Goal: Transaction & Acquisition: Purchase product/service

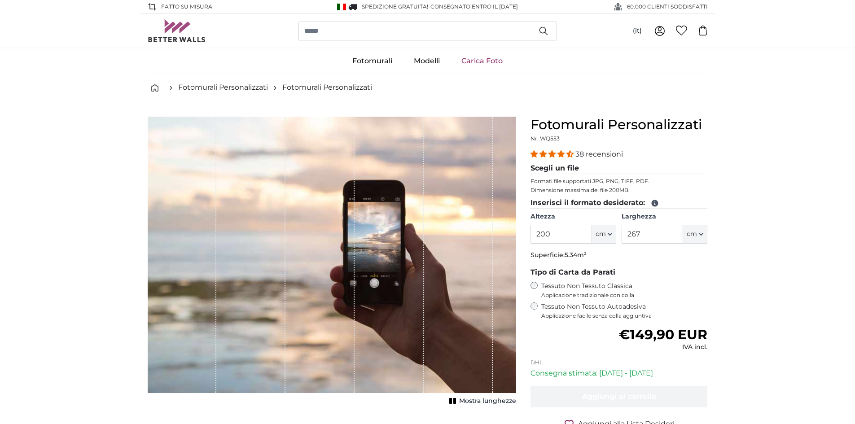
drag, startPoint x: 562, startPoint y: 234, endPoint x: 472, endPoint y: 232, distance: 90.2
click at [472, 232] on product-detail "[PERSON_NAME] immagine Mostra lunghezze Fotomurali Personalizzati Nr. WQ553 38 …" at bounding box center [427, 287] width 574 height 371
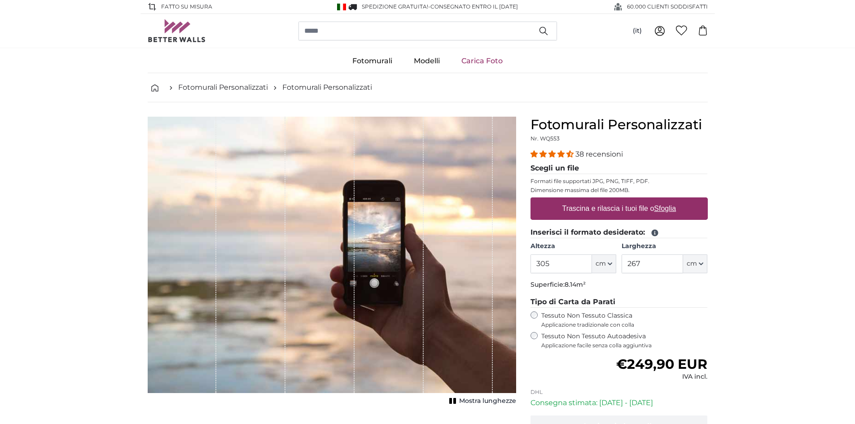
type input "305"
drag, startPoint x: 665, startPoint y: 270, endPoint x: 664, endPoint y: 264, distance: 5.7
click at [665, 269] on input "267" at bounding box center [652, 263] width 61 height 19
drag, startPoint x: 643, startPoint y: 266, endPoint x: 596, endPoint y: 268, distance: 47.2
click at [596, 268] on div "Altezza 305 ft cm Centimeter (cm) Inches (inch) Feet (ft. in.) [GEOGRAPHIC_DATA…" at bounding box center [618, 257] width 177 height 31
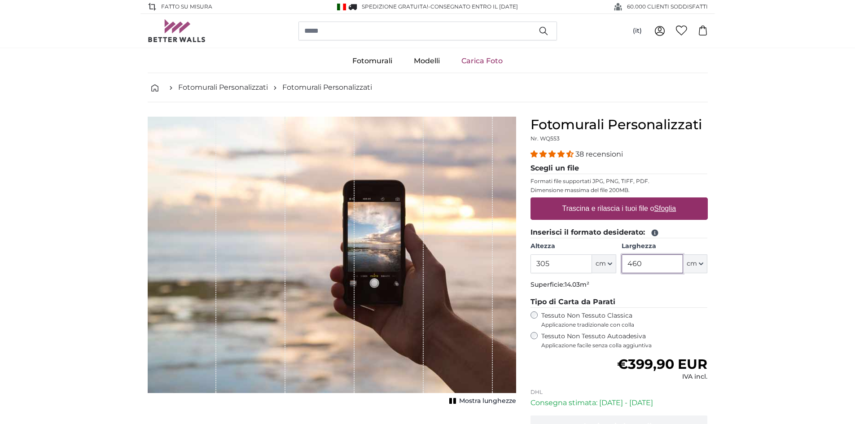
type input "460"
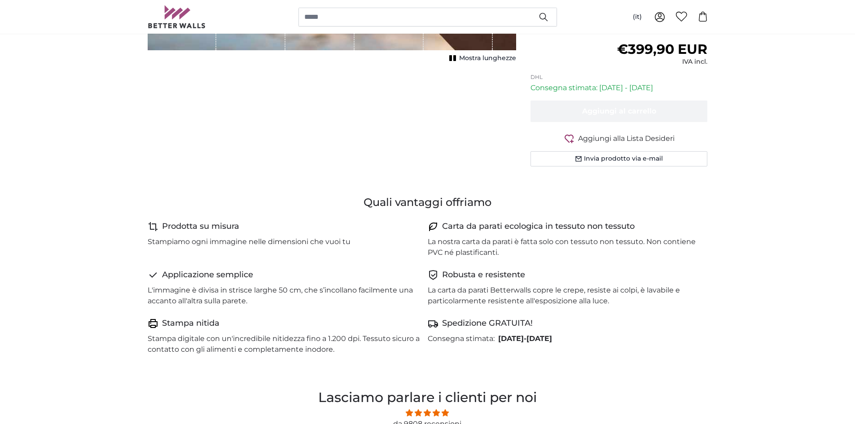
scroll to position [359, 0]
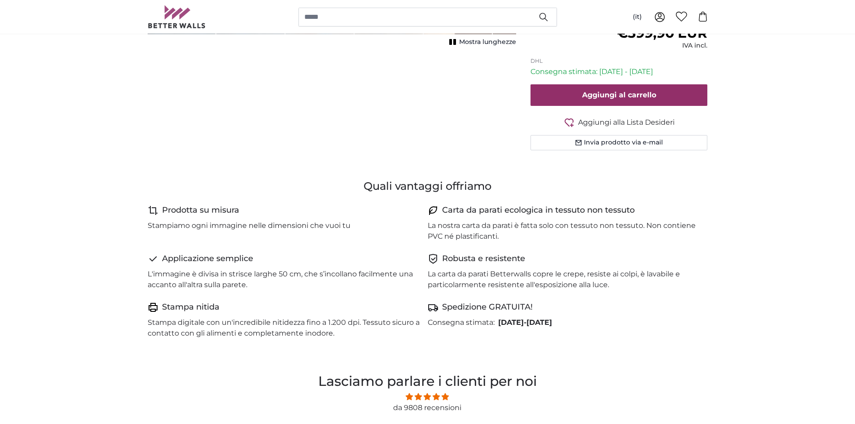
type input "200"
type input "312"
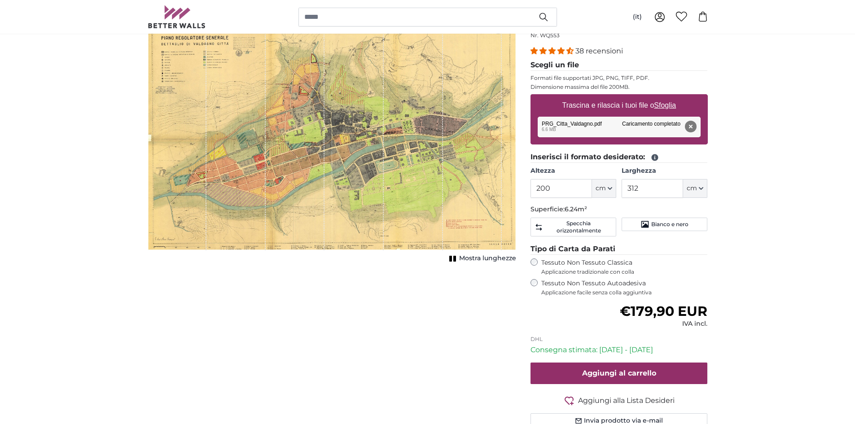
scroll to position [90, 0]
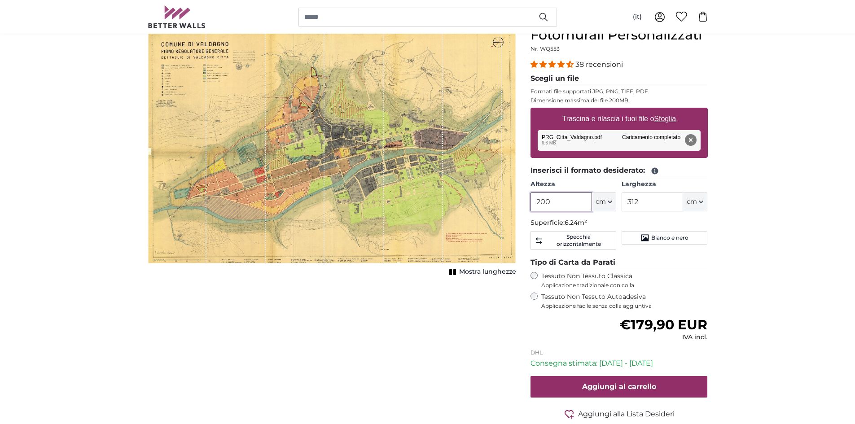
drag, startPoint x: 556, startPoint y: 198, endPoint x: 508, endPoint y: 194, distance: 48.1
click at [508, 194] on product-detail "Annulla Ritaglia immagine Mostra lunghezze Fotomurali Personalizzati Nr. WQ553 …" at bounding box center [427, 238] width 574 height 451
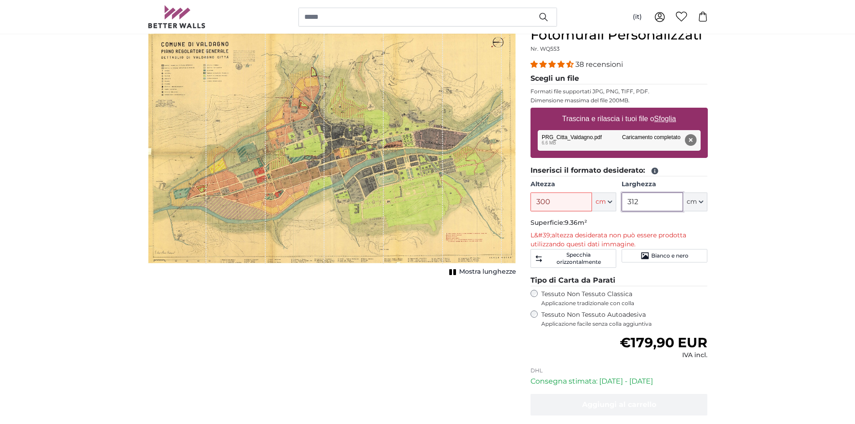
click at [673, 204] on input "312" at bounding box center [652, 202] width 61 height 19
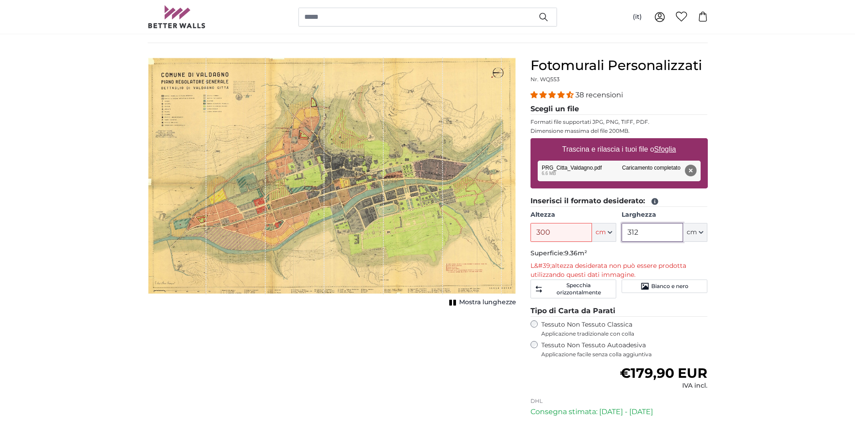
scroll to position [45, 0]
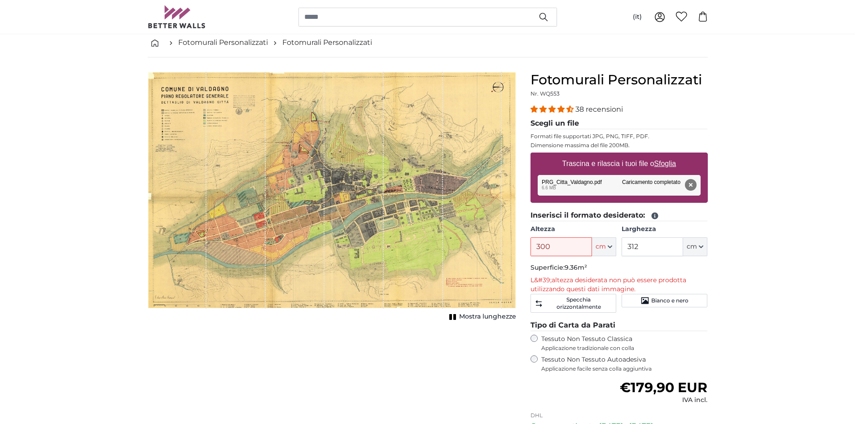
click at [709, 271] on div "Fotomurali Personalizzati Nr. WQ553 38 recensioni Scegli un file Formati file s…" at bounding box center [619, 299] width 192 height 455
click at [556, 248] on input "300" at bounding box center [560, 246] width 61 height 19
drag, startPoint x: 542, startPoint y: 244, endPoint x: 510, endPoint y: 240, distance: 31.6
click at [510, 240] on product-detail "Annulla Ritaglia immagine Mostra lunghezze Fotomurali Personalizzati Nr. WQ553 …" at bounding box center [427, 291] width 574 height 469
click at [646, 244] on input "312" at bounding box center [652, 246] width 61 height 19
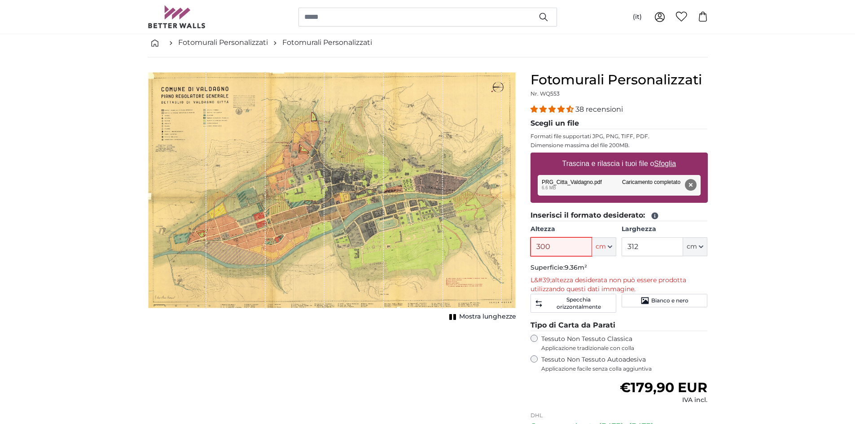
drag, startPoint x: 559, startPoint y: 247, endPoint x: 510, endPoint y: 257, distance: 50.0
click at [510, 257] on product-detail "Annulla Ritaglia immagine Mostra lunghezze Fotomurali Personalizzati Nr. WQ553 …" at bounding box center [427, 291] width 574 height 469
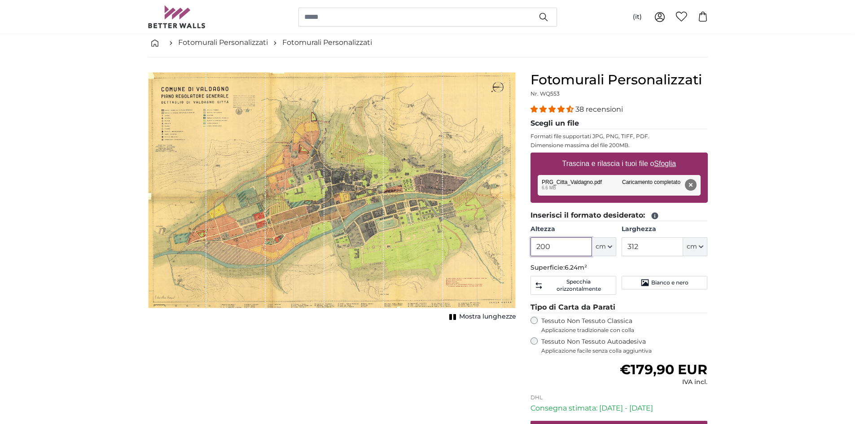
drag, startPoint x: 576, startPoint y: 245, endPoint x: 509, endPoint y: 236, distance: 67.5
click at [509, 236] on product-detail "Annulla Ritaglia immagine Mostra lunghezze Fotomurali Personalizzati Nr. WQ553 …" at bounding box center [427, 282] width 574 height 451
type input "250"
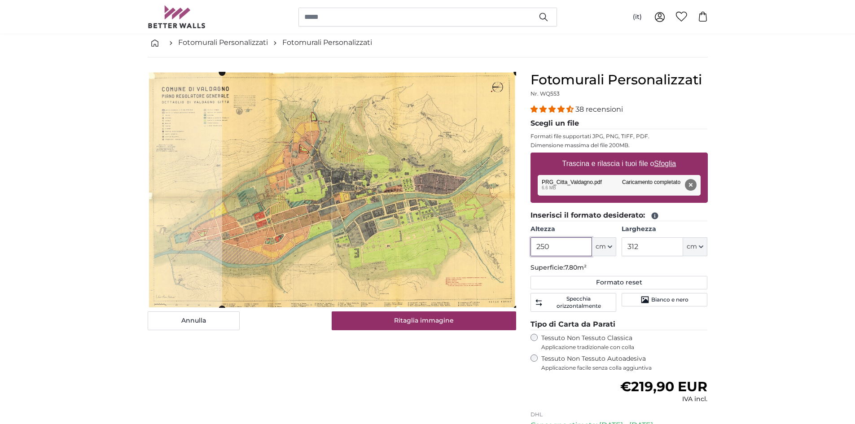
click at [501, 219] on cropper-handle at bounding box center [369, 190] width 294 height 236
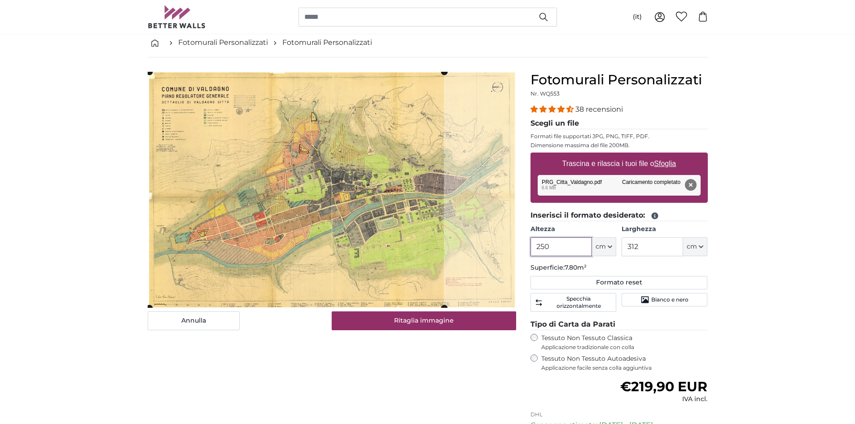
click at [380, 221] on cropper-handle at bounding box center [296, 190] width 294 height 236
drag, startPoint x: 520, startPoint y: 245, endPoint x: 503, endPoint y: 247, distance: 16.7
click at [505, 247] on product-detail "Annulla Ritaglia immagine Mostra lunghezze Fotomurali Personalizzati Nr. WQ553 …" at bounding box center [427, 291] width 574 height 468
drag, startPoint x: 565, startPoint y: 248, endPoint x: 507, endPoint y: 246, distance: 58.8
click at [508, 246] on product-detail "Annulla Ritaglia immagine Mostra lunghezze Fotomurali Personalizzati Nr. WQ553 …" at bounding box center [427, 291] width 574 height 468
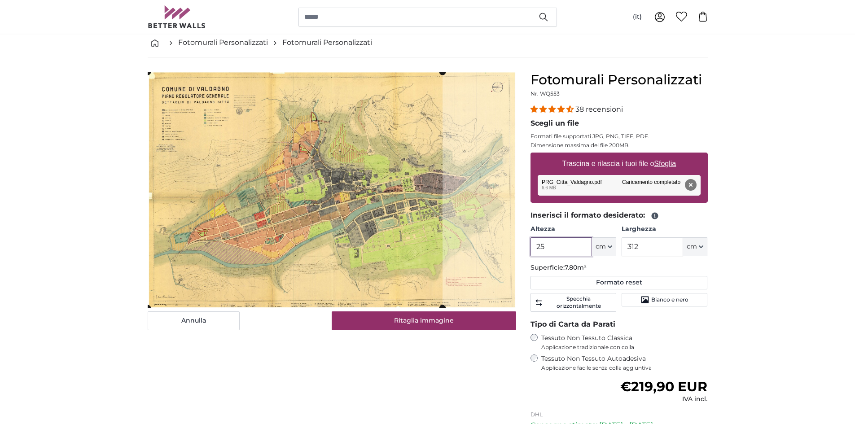
type input "2"
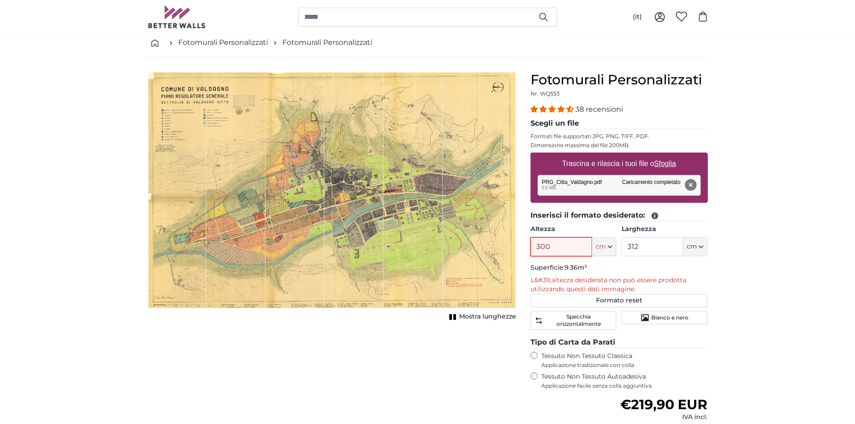
click at [560, 243] on input "300" at bounding box center [560, 246] width 61 height 19
click at [486, 246] on product-detail "Annulla Ritaglia immagine Mostra lunghezze Fotomurali Personalizzati Nr. WQ553 …" at bounding box center [427, 300] width 574 height 486
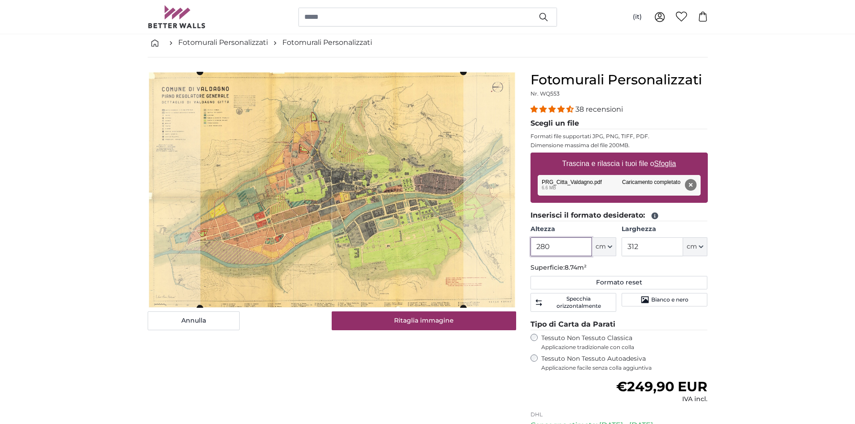
drag, startPoint x: 542, startPoint y: 247, endPoint x: 493, endPoint y: 247, distance: 48.9
click at [493, 247] on product-detail "Annulla Ritaglia immagine Mostra lunghezze Fotomurali Personalizzati Nr. WQ553 …" at bounding box center [427, 291] width 574 height 468
drag, startPoint x: 555, startPoint y: 246, endPoint x: 533, endPoint y: 246, distance: 22.0
click at [533, 246] on input "280" at bounding box center [560, 246] width 61 height 19
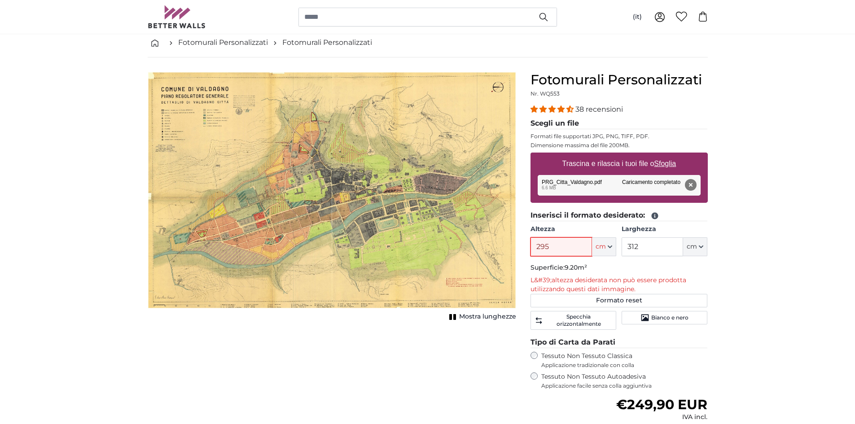
drag, startPoint x: 551, startPoint y: 243, endPoint x: 504, endPoint y: 243, distance: 46.2
click at [504, 243] on product-detail "Annulla Ritaglia immagine Mostra lunghezze Fotomurali Personalizzati Nr. WQ553 …" at bounding box center [427, 300] width 574 height 486
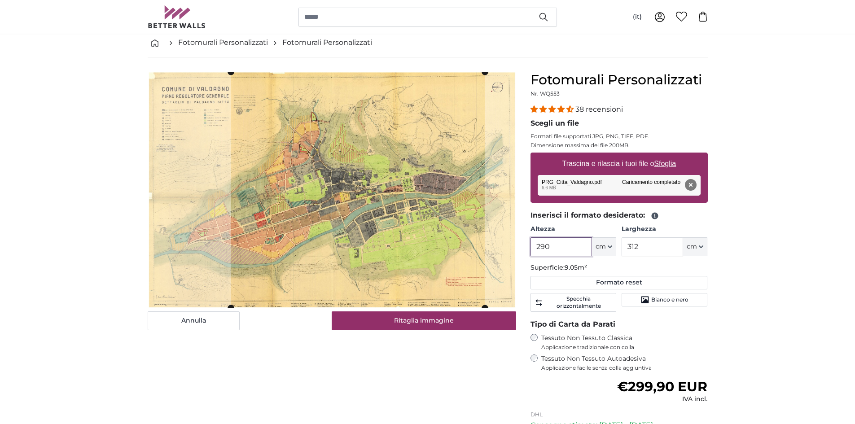
click at [348, 211] on cropper-handle at bounding box center [358, 190] width 254 height 236
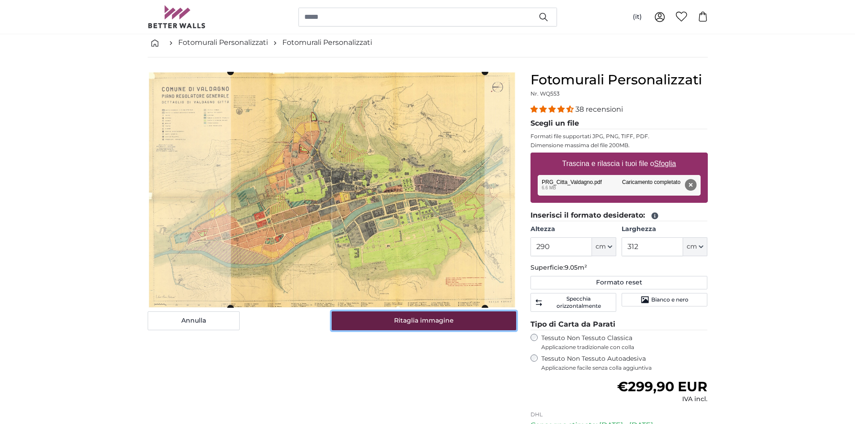
click at [405, 319] on button "Ritaglia immagine" at bounding box center [424, 320] width 184 height 19
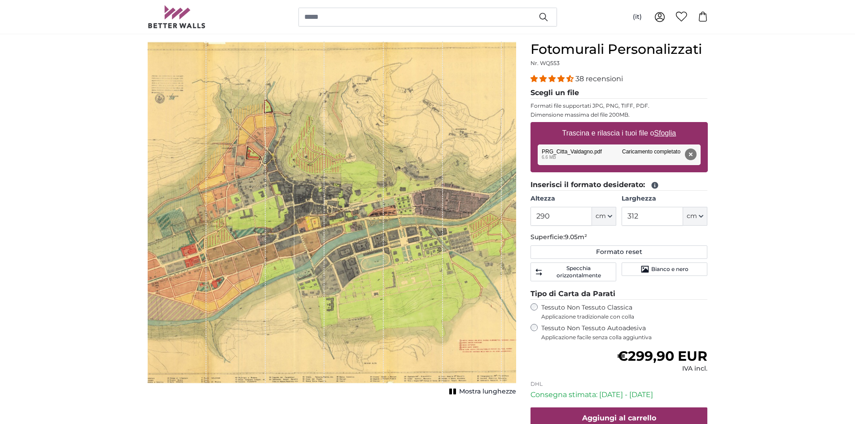
scroll to position [135, 0]
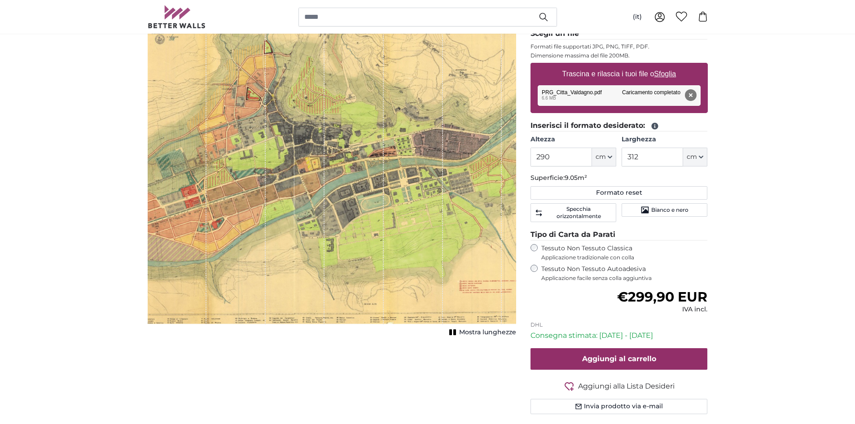
drag, startPoint x: 347, startPoint y: 193, endPoint x: 279, endPoint y: 193, distance: 68.2
click at [279, 193] on div "1 of 1" at bounding box center [332, 153] width 368 height 342
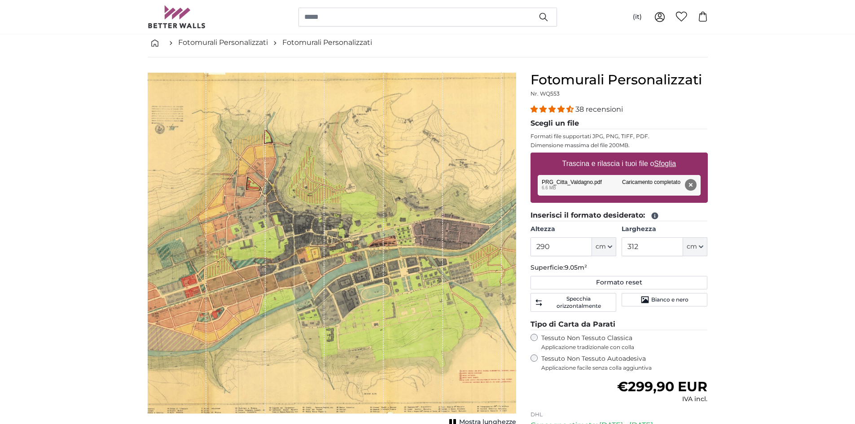
scroll to position [90, 0]
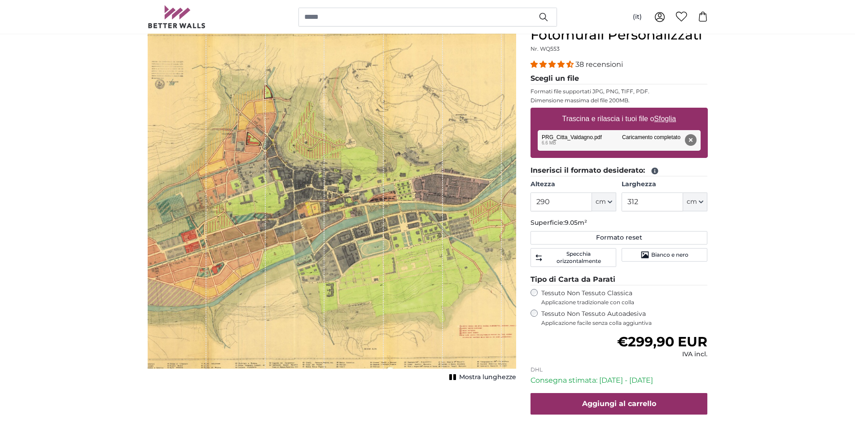
click at [500, 378] on span "Mostra lunghezze" at bounding box center [487, 377] width 57 height 9
click at [473, 379] on span "Mostra lunghezze" at bounding box center [487, 377] width 57 height 9
click at [455, 376] on rect "1 of 1" at bounding box center [454, 377] width 3 height 6
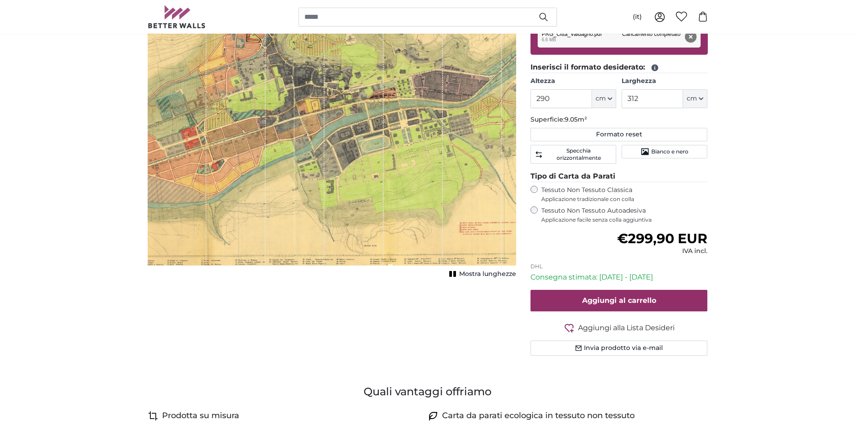
scroll to position [179, 0]
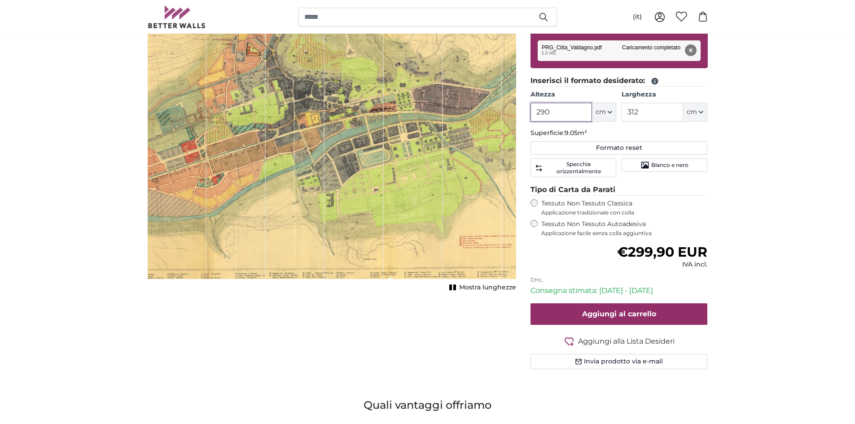
drag, startPoint x: 550, startPoint y: 110, endPoint x: 524, endPoint y: 109, distance: 26.1
click at [524, 109] on div "Fotomurali Personalizzati Nr. WQ553 38 recensioni Scegli un file Formati file s…" at bounding box center [619, 164] width 192 height 454
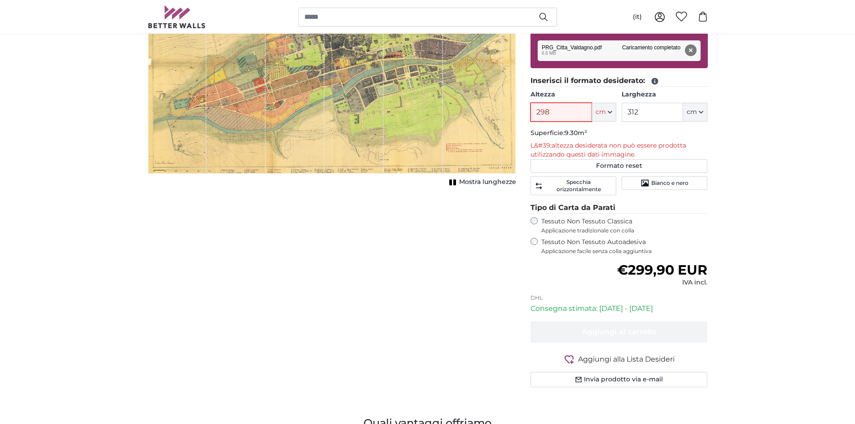
drag, startPoint x: 551, startPoint y: 110, endPoint x: 518, endPoint y: 117, distance: 33.0
click at [518, 117] on product-detail "Annulla Ritaglia immagine Mostra lunghezze Fotomurali Personalizzati Nr. WQ553 …" at bounding box center [427, 166] width 574 height 486
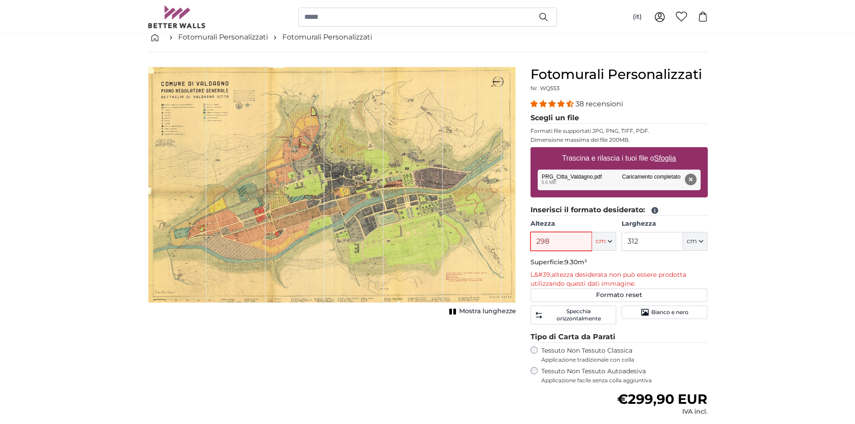
scroll to position [45, 0]
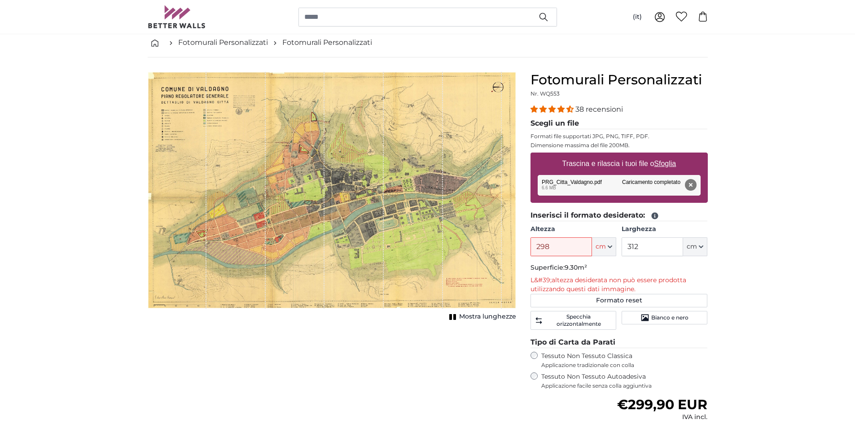
click at [350, 338] on div "Annulla Ritaglia immagine Mostra lunghezze" at bounding box center [331, 308] width 383 height 472
click at [554, 251] on input "298" at bounding box center [560, 246] width 61 height 19
drag, startPoint x: 552, startPoint y: 248, endPoint x: 504, endPoint y: 248, distance: 48.5
click at [504, 248] on product-detail "Annulla Ritaglia immagine Mostra lunghezze Fotomurali Personalizzati Nr. WQ553 …" at bounding box center [427, 300] width 574 height 486
click at [565, 244] on input "295" at bounding box center [560, 246] width 61 height 19
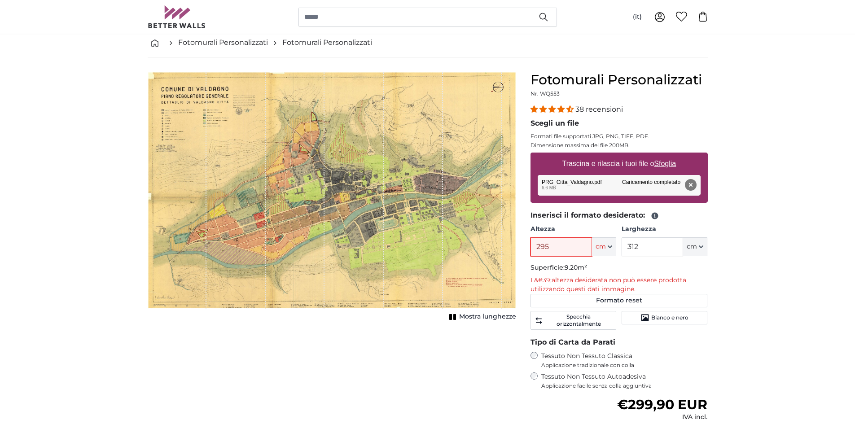
drag, startPoint x: 529, startPoint y: 250, endPoint x: 504, endPoint y: 242, distance: 25.3
click at [505, 248] on product-detail "Annulla Ritaglia immagine Mostra lunghezze Fotomurali Personalizzati Nr. WQ553 …" at bounding box center [427, 300] width 574 height 486
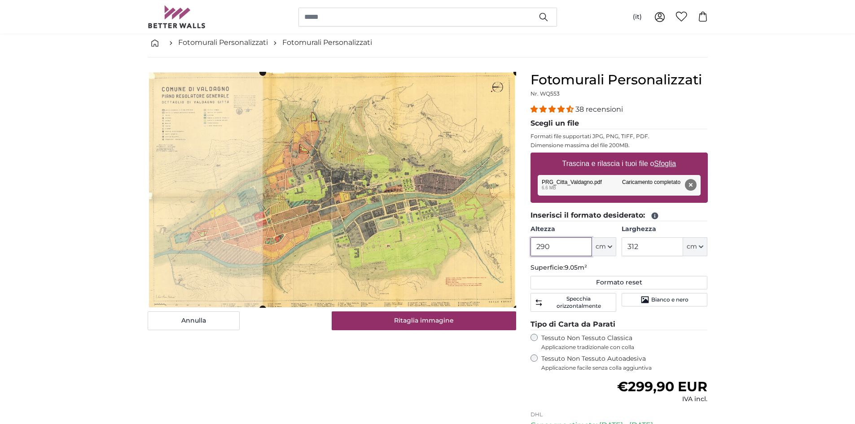
click at [419, 266] on cropper-handle at bounding box center [390, 190] width 254 height 236
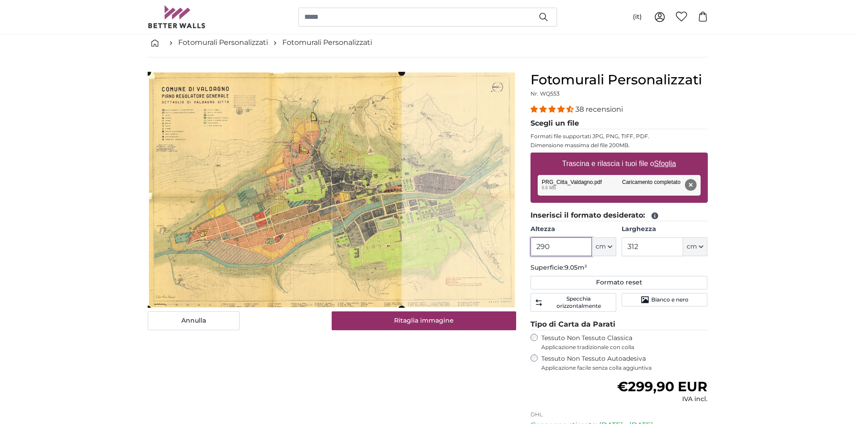
click at [290, 214] on cropper-handle at bounding box center [275, 190] width 254 height 236
drag, startPoint x: 531, startPoint y: 248, endPoint x: 526, endPoint y: 249, distance: 5.5
click at [526, 249] on div "Fotomurali Personalizzati Nr. WQ553 38 recensioni Scegli un file Formati file s…" at bounding box center [619, 299] width 192 height 454
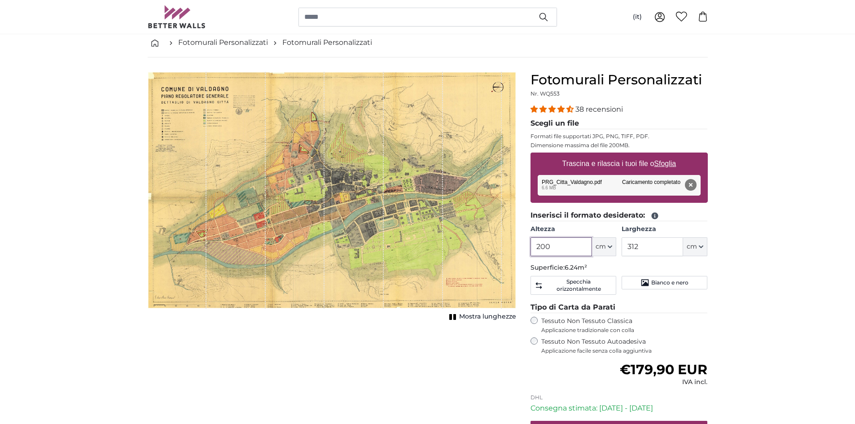
type input "200"
drag, startPoint x: 652, startPoint y: 244, endPoint x: 661, endPoint y: 249, distance: 10.0
click at [652, 245] on input "312" at bounding box center [652, 246] width 61 height 19
drag, startPoint x: 640, startPoint y: 249, endPoint x: 586, endPoint y: 246, distance: 54.4
click at [586, 246] on div "Altezza 200 ft cm Centimeter (cm) Inches (inch) Feet (ft. in.) Larghezza 312 ft…" at bounding box center [618, 240] width 177 height 31
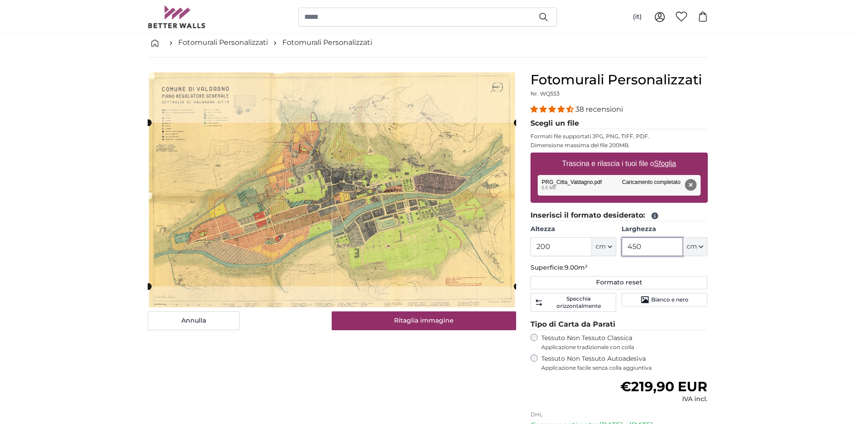
click at [375, 206] on cropper-handle at bounding box center [332, 205] width 368 height 164
type input "450"
click at [647, 302] on icon "Bianco e nero" at bounding box center [645, 300] width 8 height 7
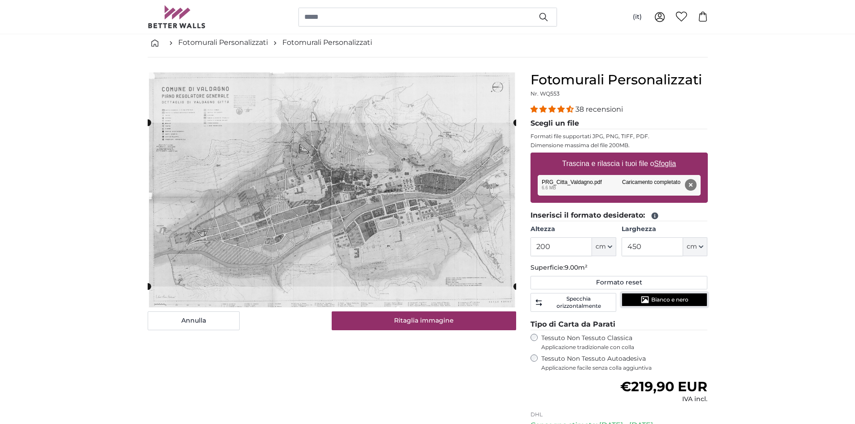
click at [659, 301] on span "Bianco e nero" at bounding box center [669, 299] width 37 height 7
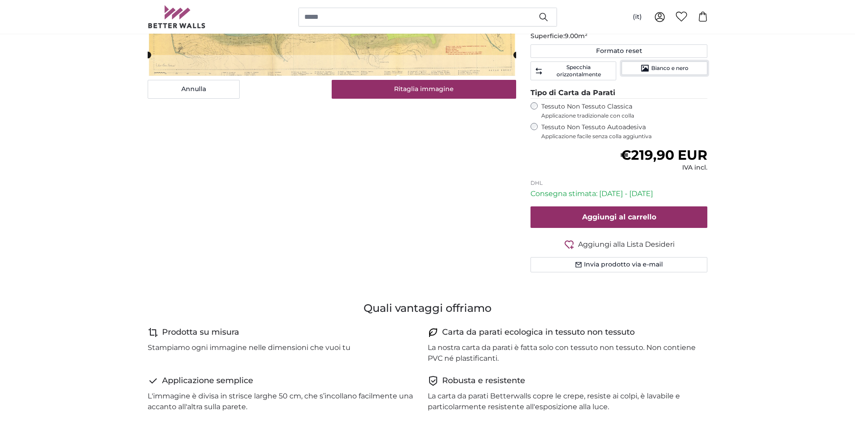
scroll to position [359, 0]
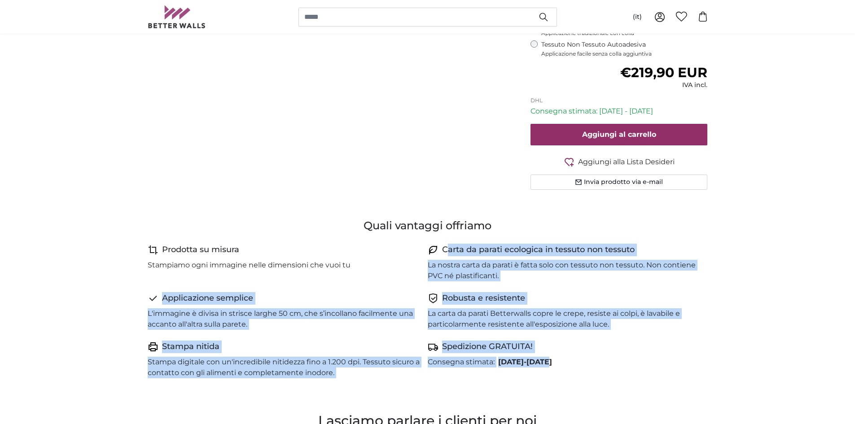
drag, startPoint x: 502, startPoint y: 256, endPoint x: 559, endPoint y: 350, distance: 109.7
click at [566, 358] on div "Prodotta su misura Stampiamo ogni immagine nelle dimensioni che vuoi tu Carta d…" at bounding box center [428, 316] width 560 height 145
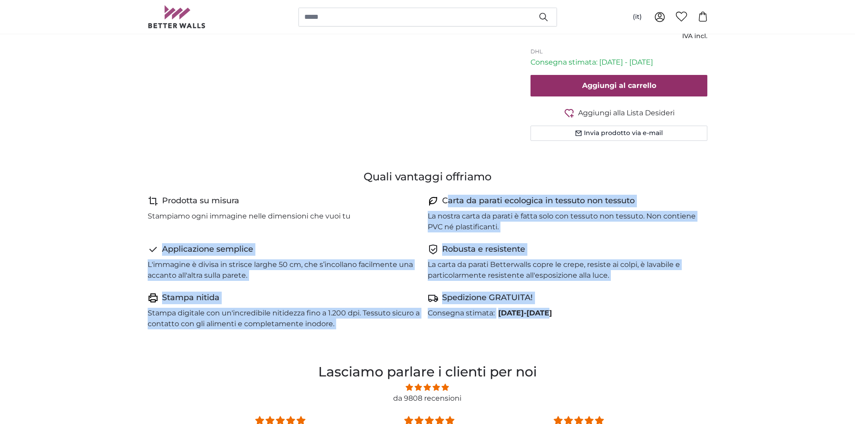
scroll to position [404, 0]
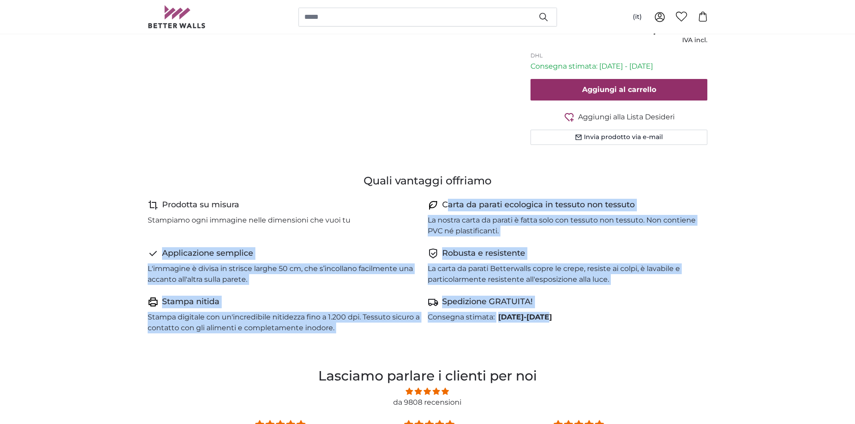
click at [453, 203] on h4 "Carta da parati ecologica in tessuto non tessuto" at bounding box center [538, 205] width 193 height 13
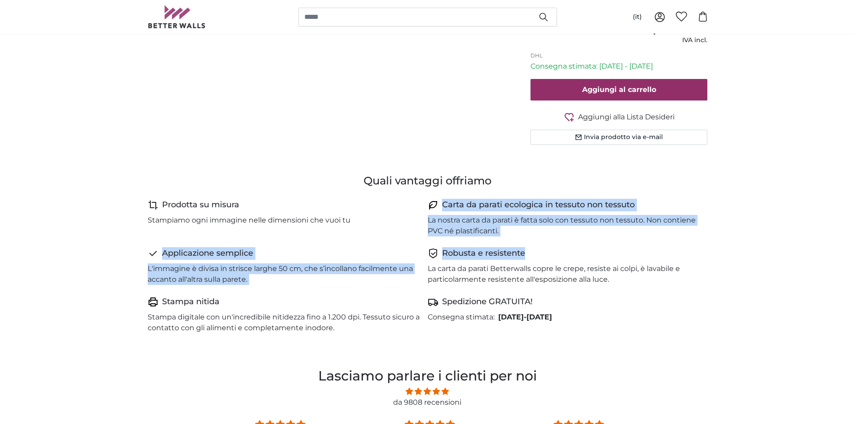
drag, startPoint x: 442, startPoint y: 206, endPoint x: 551, endPoint y: 242, distance: 114.1
click at [663, 242] on div "Prodotta su misura Stampiamo ogni immagine nelle dimensioni che vuoi tu Carta d…" at bounding box center [428, 271] width 560 height 145
click at [500, 235] on p "La nostra carta da parati è fatta solo con tessuto non tessuto. Non contiene PV…" at bounding box center [564, 226] width 273 height 22
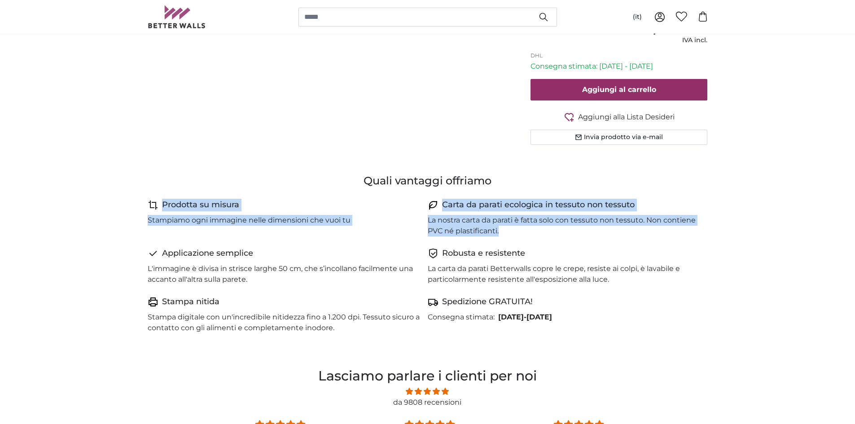
drag, startPoint x: 498, startPoint y: 232, endPoint x: 142, endPoint y: 205, distance: 356.9
click at [145, 203] on div "Quali vantaggi offriamo Prodotta su misura Stampiamo ogni immagine nelle dimens…" at bounding box center [427, 259] width 574 height 171
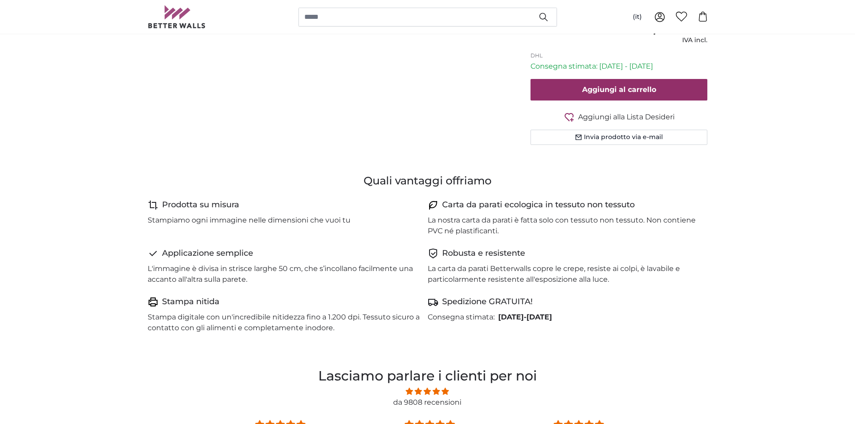
drag, startPoint x: 184, startPoint y: 249, endPoint x: 201, endPoint y: 254, distance: 17.3
click at [184, 249] on h4 "Applicazione semplice" at bounding box center [207, 253] width 91 height 13
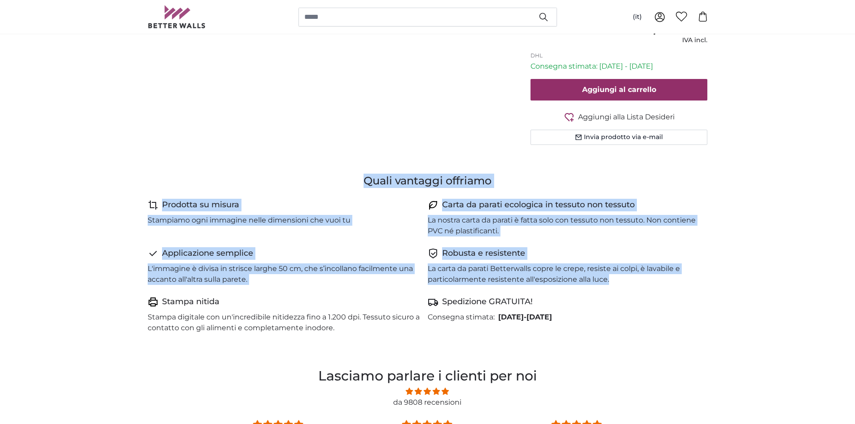
drag, startPoint x: 609, startPoint y: 280, endPoint x: 148, endPoint y: 183, distance: 471.0
click at [148, 183] on div "Quali vantaggi offriamo Prodotta su misura Stampiamo ogni immagine nelle dimens…" at bounding box center [427, 259] width 574 height 171
click at [534, 191] on div "Quali vantaggi offriamo Prodotta su misura Stampiamo ogni immagine nelle dimens…" at bounding box center [427, 259] width 574 height 171
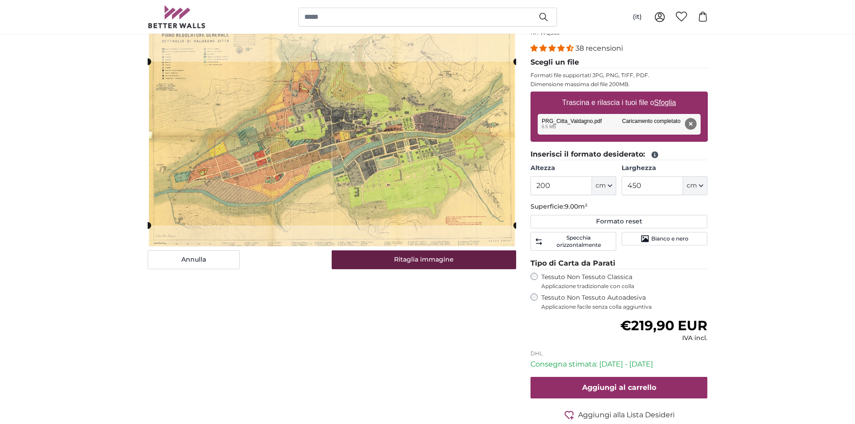
scroll to position [90, 0]
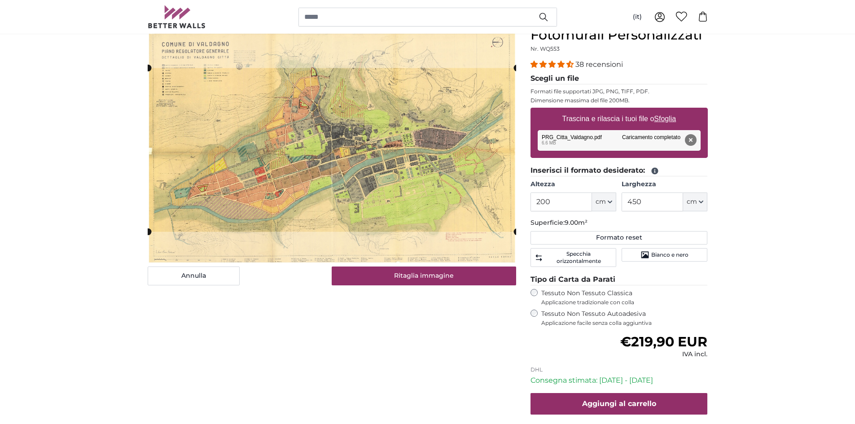
click at [339, 140] on cropper-handle at bounding box center [332, 150] width 368 height 164
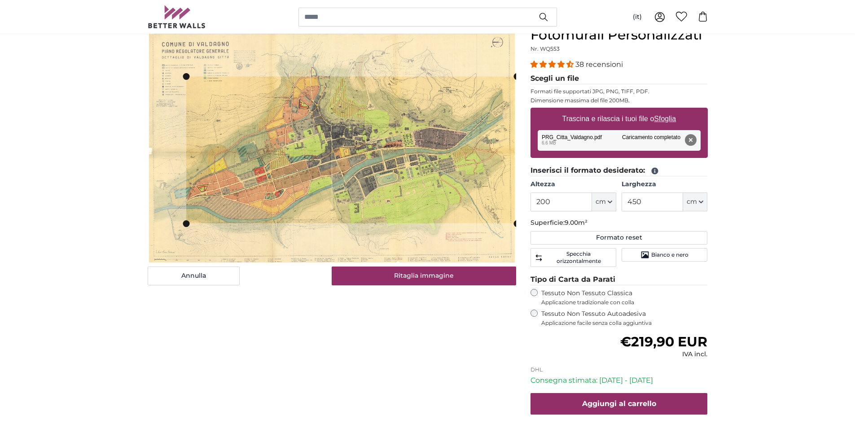
click at [189, 121] on cropper-handle at bounding box center [186, 149] width 7 height 147
click at [554, 201] on input "200" at bounding box center [560, 202] width 61 height 19
drag, startPoint x: 558, startPoint y: 201, endPoint x: 511, endPoint y: 199, distance: 47.6
click at [515, 201] on product-detail "Annulla Ritaglia immagine Mostra lunghezze Fotomurali Personalizzati Nr. WQ553 …" at bounding box center [427, 247] width 574 height 468
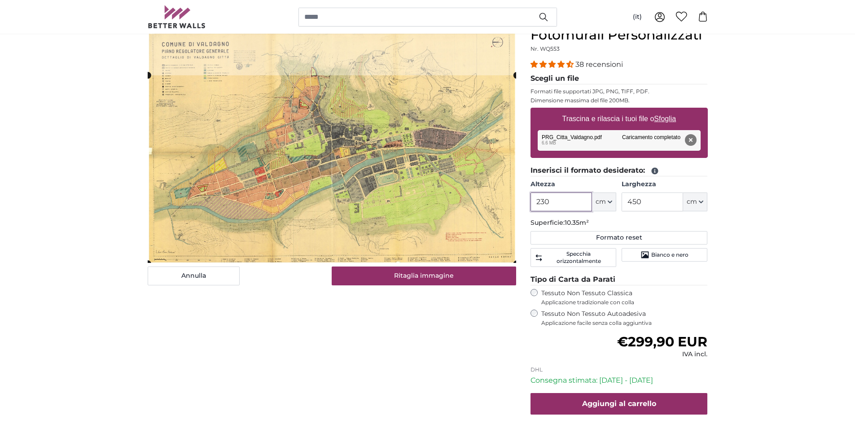
click at [352, 178] on cropper-handle at bounding box center [332, 169] width 368 height 188
click at [663, 254] on span "Bianco e nero" at bounding box center [669, 254] width 37 height 7
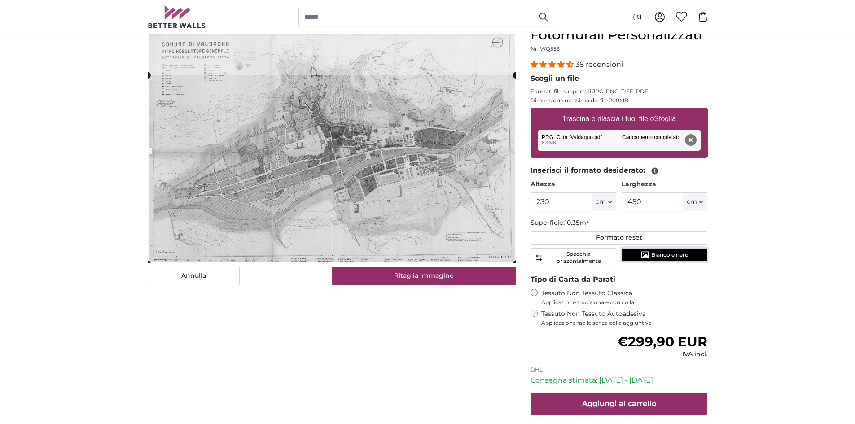
click at [663, 250] on button "Bianco e nero" at bounding box center [665, 254] width 86 height 13
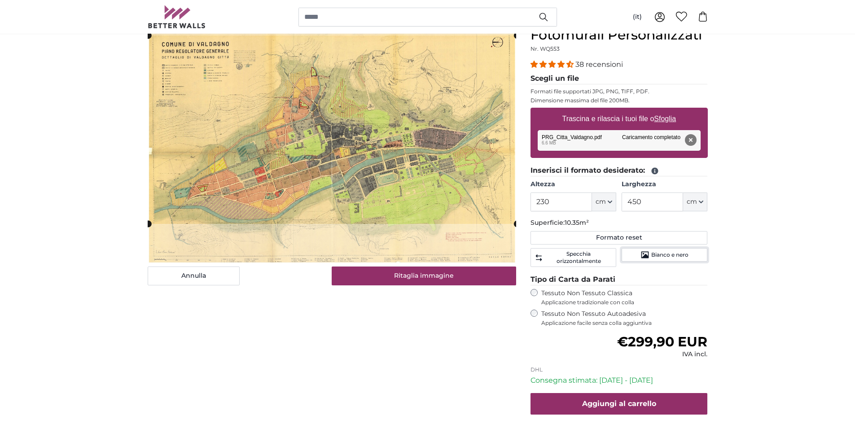
click at [391, 135] on cropper-handle at bounding box center [332, 129] width 368 height 188
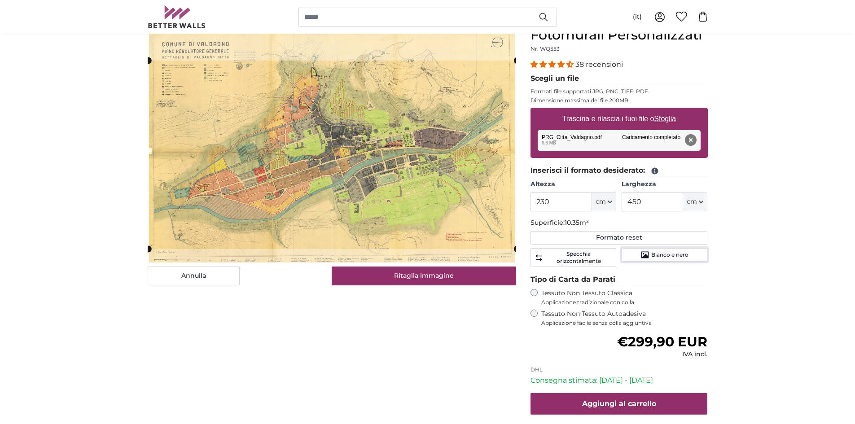
click at [346, 148] on cropper-handle at bounding box center [332, 155] width 368 height 188
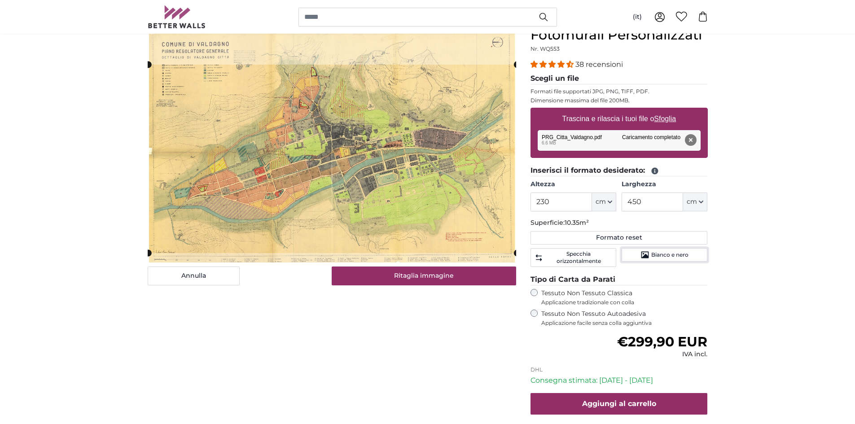
click at [222, 92] on cropper-handle at bounding box center [332, 159] width 368 height 188
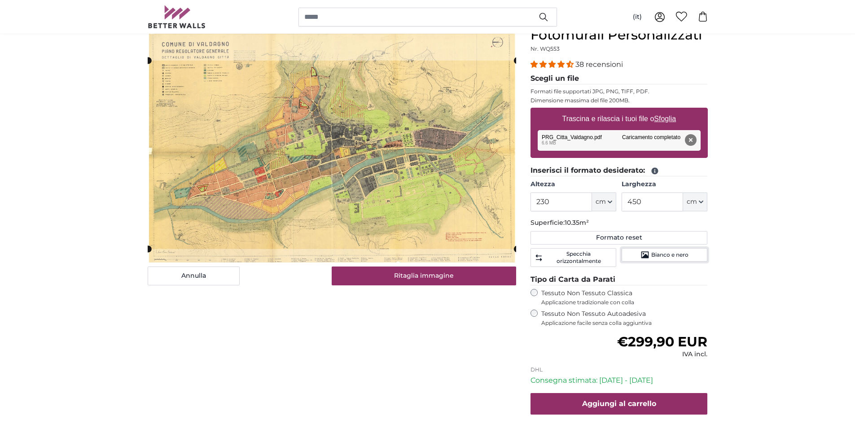
click at [245, 92] on cropper-handle at bounding box center [332, 155] width 368 height 188
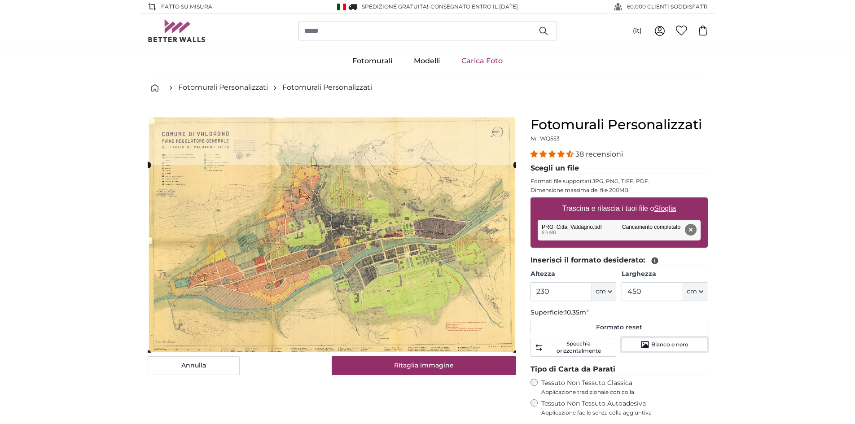
click at [360, 261] on cropper-handle at bounding box center [332, 259] width 368 height 188
drag, startPoint x: 569, startPoint y: 285, endPoint x: 528, endPoint y: 284, distance: 40.4
click at [533, 284] on input "230" at bounding box center [560, 291] width 61 height 19
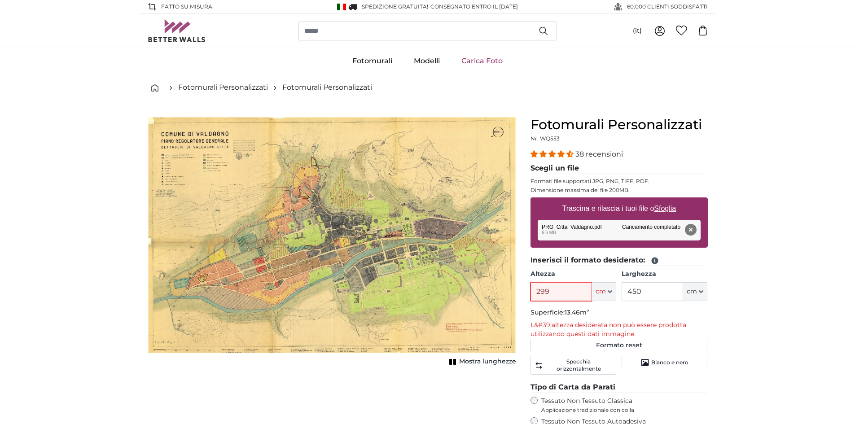
drag, startPoint x: 532, startPoint y: 289, endPoint x: 514, endPoint y: 287, distance: 18.2
click at [517, 288] on product-detail "Annulla Ritaglia immagine Mostra lunghezze Fotomurali Personalizzati Nr. WQ553 …" at bounding box center [427, 345] width 574 height 486
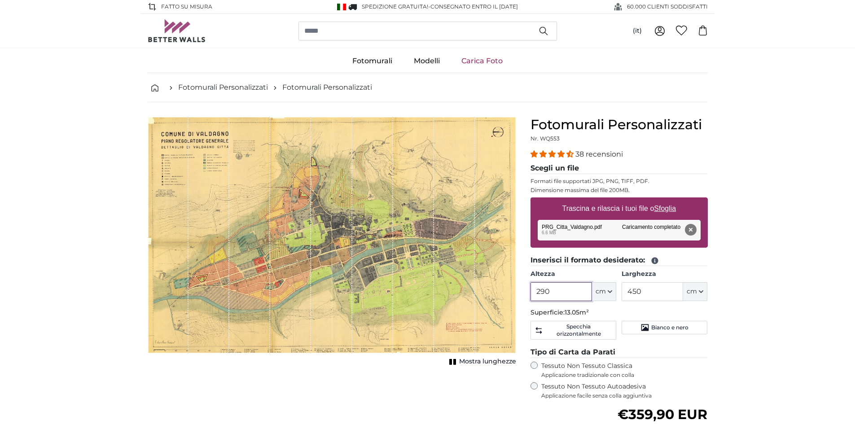
type input "290"
click at [659, 286] on input "450" at bounding box center [652, 291] width 61 height 19
click at [580, 329] on span "Specchia orizzontalmente" at bounding box center [578, 330] width 67 height 14
drag, startPoint x: 571, startPoint y: 330, endPoint x: 586, endPoint y: 344, distance: 21.0
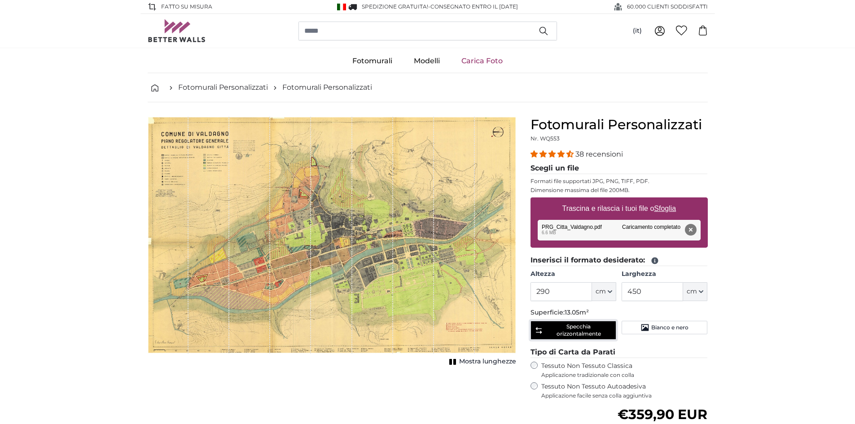
click at [571, 330] on span "Specchia orizzontalmente" at bounding box center [578, 330] width 67 height 14
click at [662, 329] on span "Bianco e nero" at bounding box center [669, 327] width 37 height 7
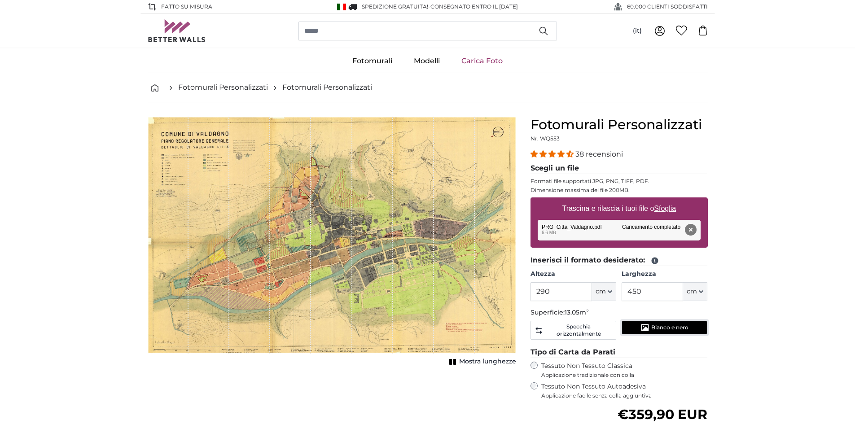
click at [670, 328] on span "Bianco e nero" at bounding box center [669, 327] width 37 height 7
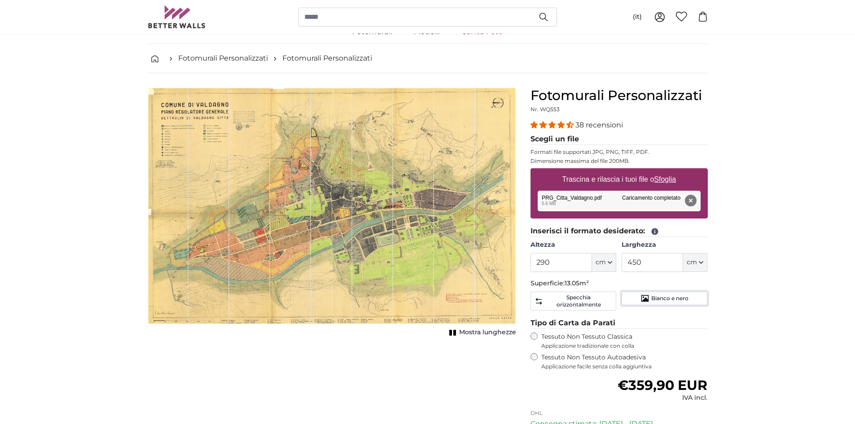
scroll to position [45, 0]
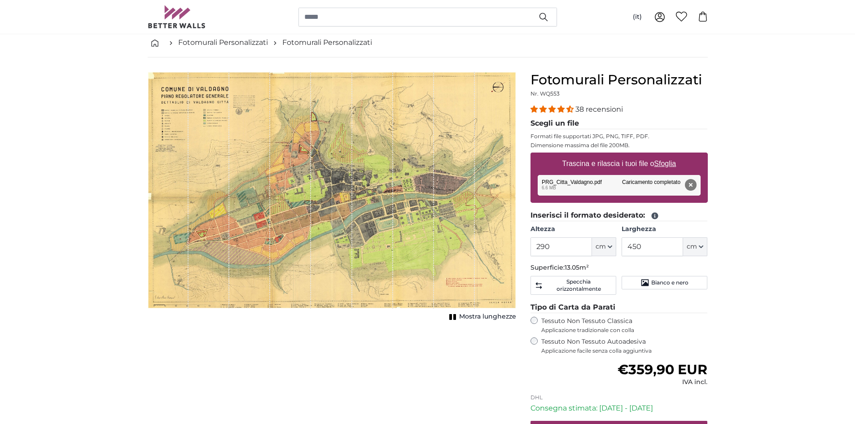
click at [490, 318] on span "Mostra lunghezze" at bounding box center [487, 316] width 57 height 9
click at [475, 319] on span "Mostra lunghezze" at bounding box center [487, 316] width 57 height 9
click at [435, 242] on div "1 of 1" at bounding box center [454, 190] width 41 height 237
drag, startPoint x: 655, startPoint y: 245, endPoint x: 583, endPoint y: 240, distance: 72.4
click at [583, 240] on div "Altezza 290 ft cm Centimeter (cm) Inches (inch) Feet (ft. in.) Larghezza 450 ft…" at bounding box center [618, 240] width 177 height 31
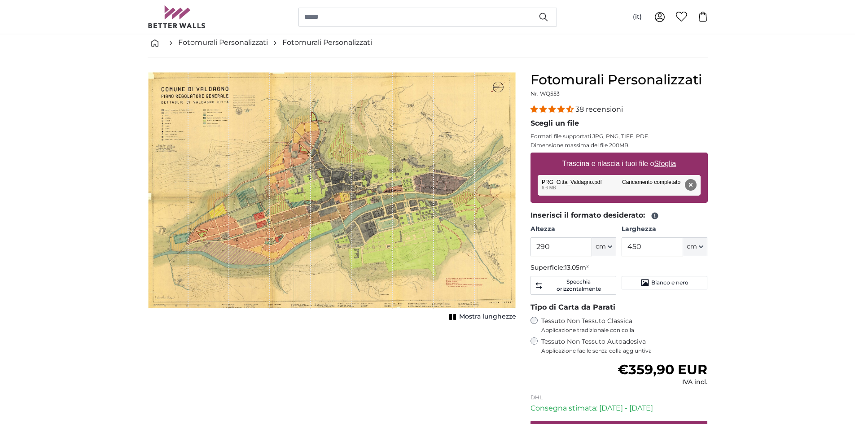
click at [416, 230] on div "1 of 1" at bounding box center [413, 190] width 41 height 237
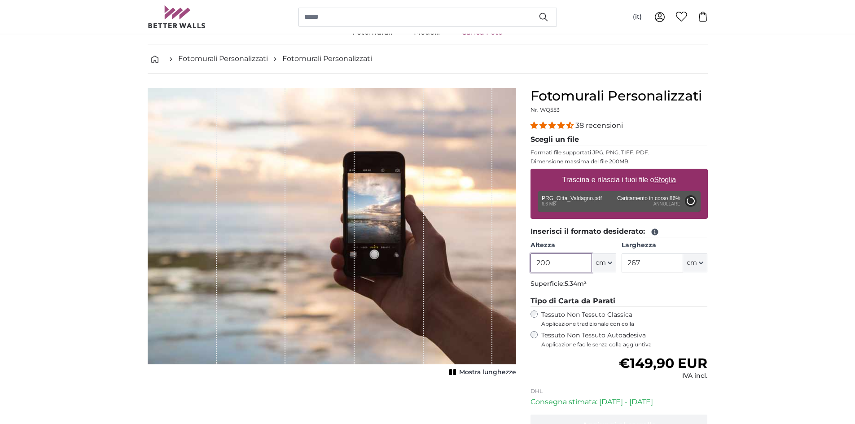
scroll to position [45, 0]
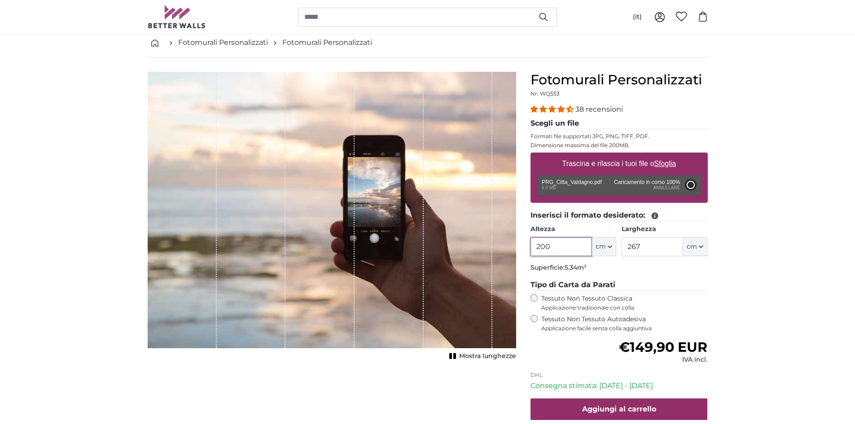
type input "312"
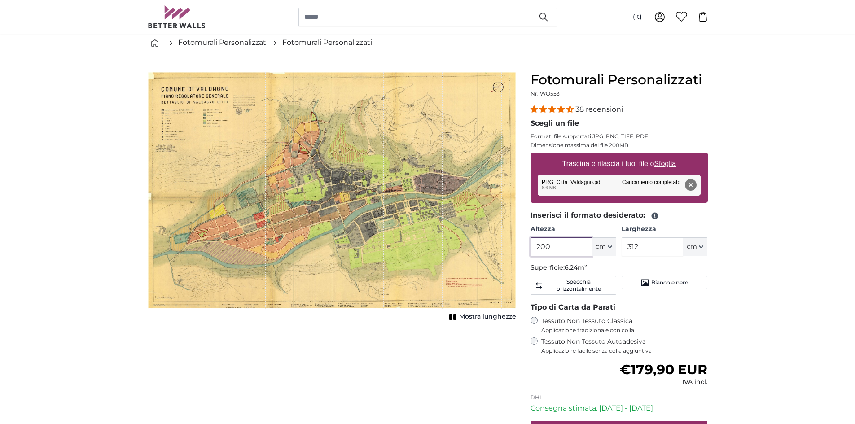
drag, startPoint x: 541, startPoint y: 243, endPoint x: 569, endPoint y: 248, distance: 27.7
click at [569, 248] on input "200" at bounding box center [560, 246] width 61 height 19
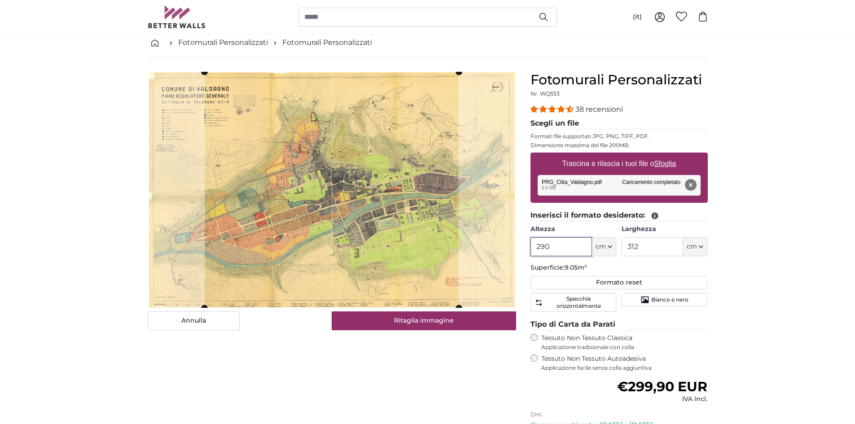
type input "290"
click at [370, 370] on div "Annulla Ritaglia immagine Mostra lunghezze" at bounding box center [331, 299] width 383 height 454
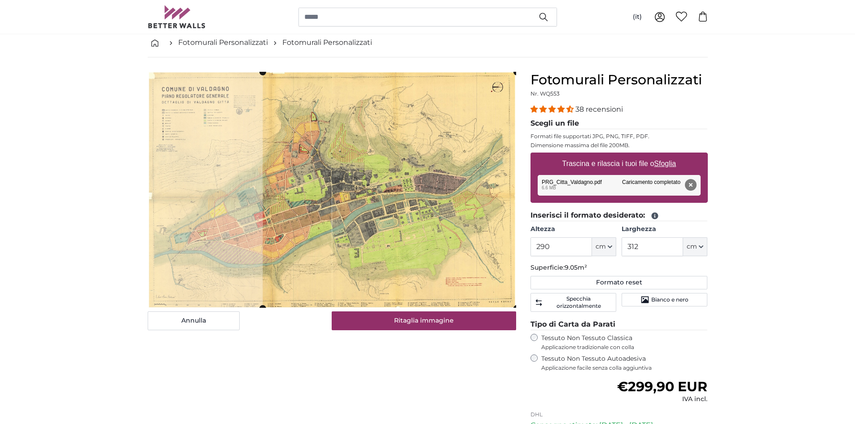
click at [372, 235] on cropper-handle at bounding box center [390, 190] width 254 height 236
drag, startPoint x: 393, startPoint y: 367, endPoint x: 402, endPoint y: 336, distance: 31.7
click at [393, 363] on div "Annulla Ritaglia immagine Mostra lunghezze" at bounding box center [331, 299] width 383 height 454
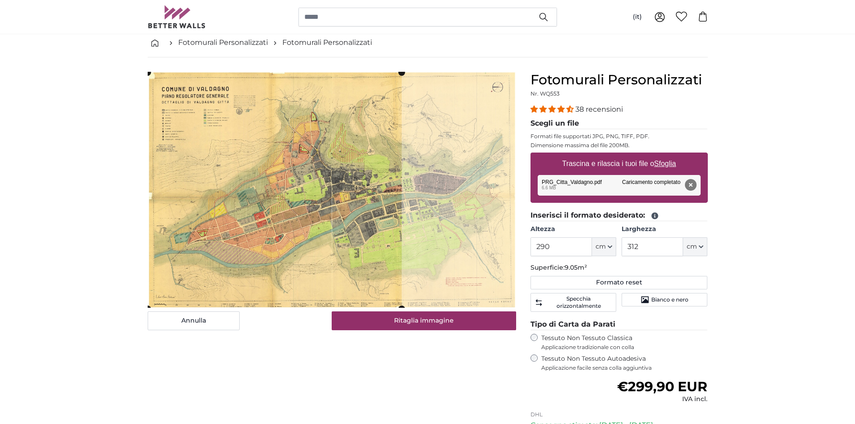
click at [0, 0] on slot at bounding box center [0, 0] width 0 height 0
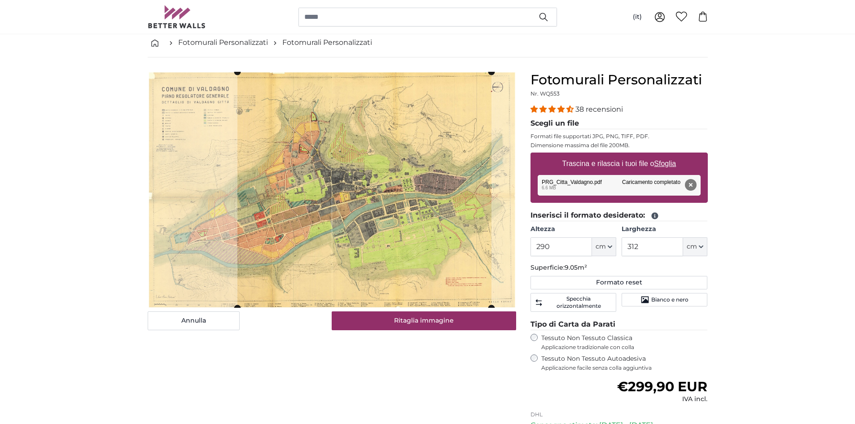
click at [411, 184] on cropper-handle at bounding box center [364, 190] width 254 height 236
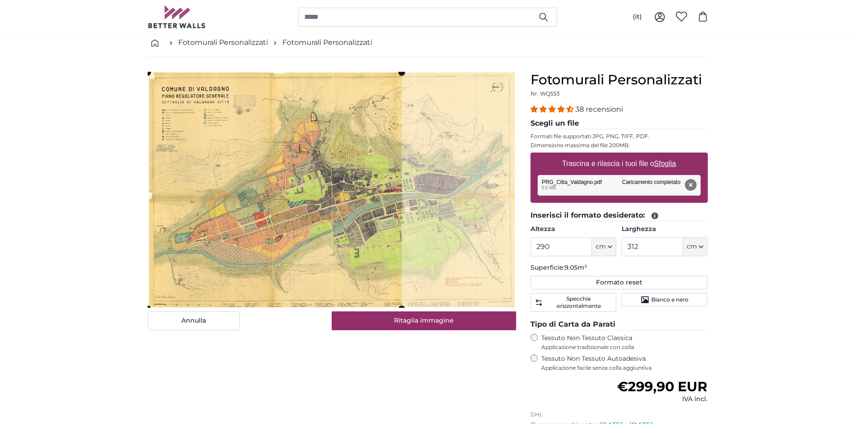
click at [243, 182] on cropper-handle at bounding box center [275, 190] width 254 height 236
drag, startPoint x: 653, startPoint y: 245, endPoint x: 607, endPoint y: 241, distance: 46.5
click at [614, 241] on div "Altezza 290 ft cm Centimeter (cm) Inches (inch) Feet (ft. in.) Larghezza 312 ft…" at bounding box center [618, 240] width 177 height 31
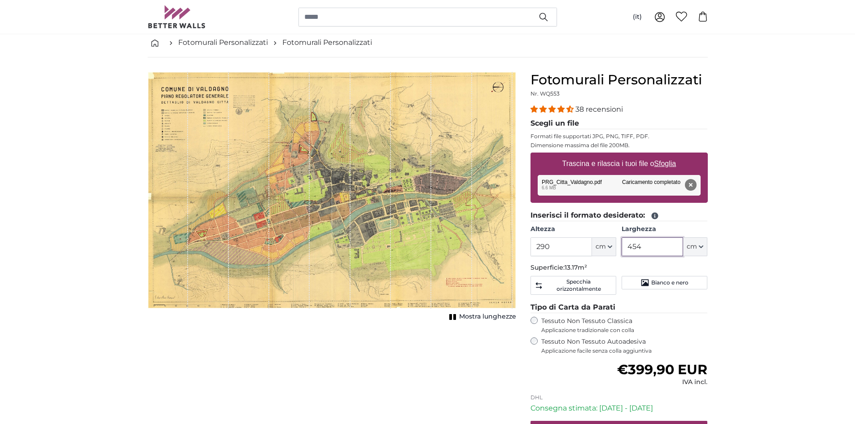
type input "454"
